Goal: Information Seeking & Learning: Learn about a topic

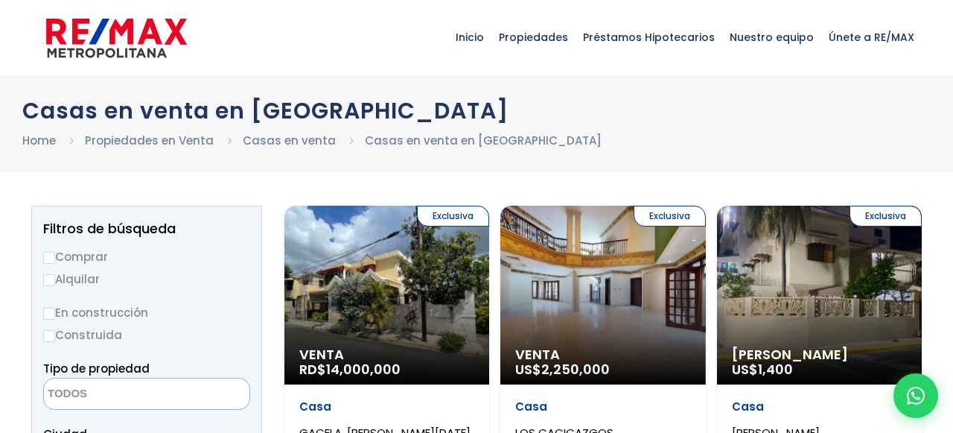
select select
click at [49, 254] on input "Comprar" at bounding box center [49, 258] width 12 height 12
radio input "true"
click at [276, 141] on link "Casas en venta" at bounding box center [289, 141] width 93 height 16
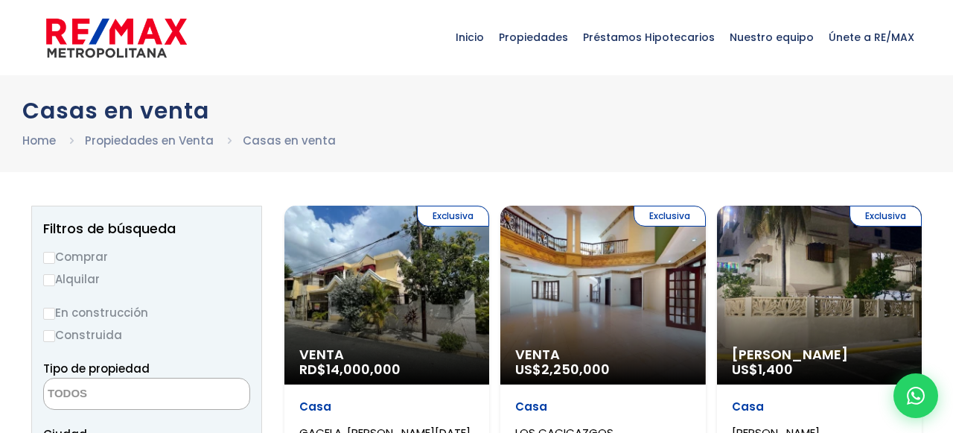
select select
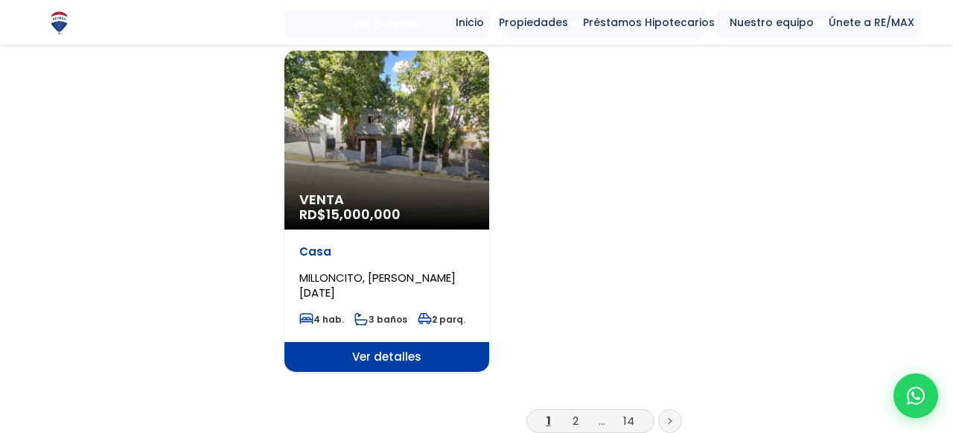
scroll to position [1868, 0]
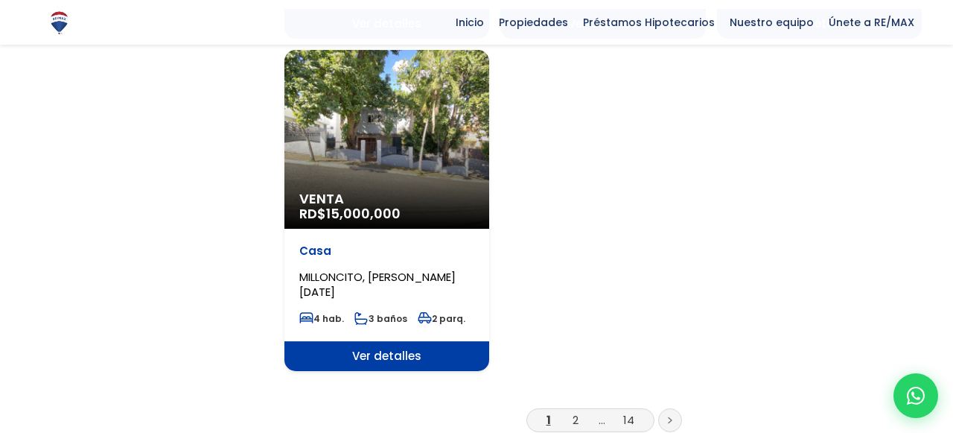
click at [669, 408] on link at bounding box center [670, 420] width 24 height 24
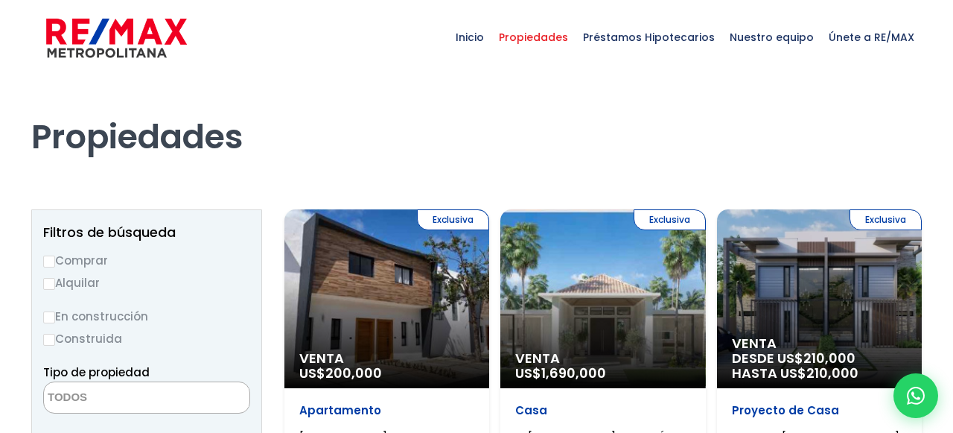
select select
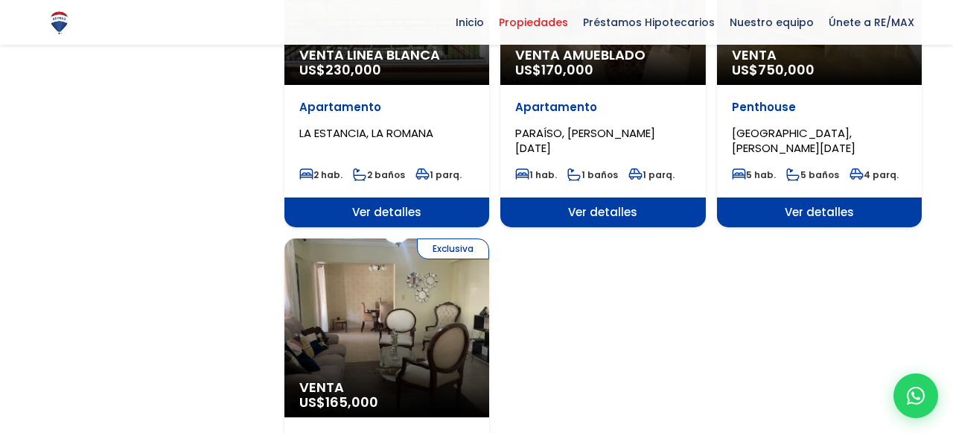
scroll to position [1697, 0]
